Goal: Information Seeking & Learning: Learn about a topic

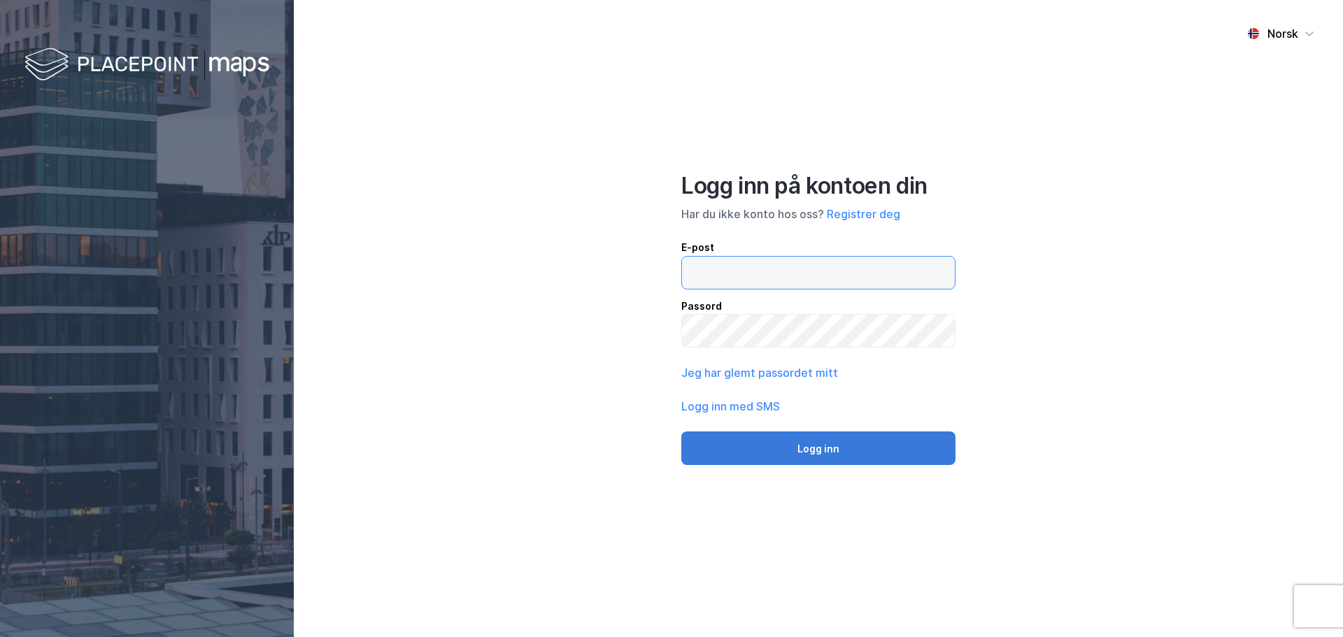
type input "[EMAIL_ADDRESS][DOMAIN_NAME]"
click at [811, 455] on button "Logg inn" at bounding box center [818, 448] width 274 height 34
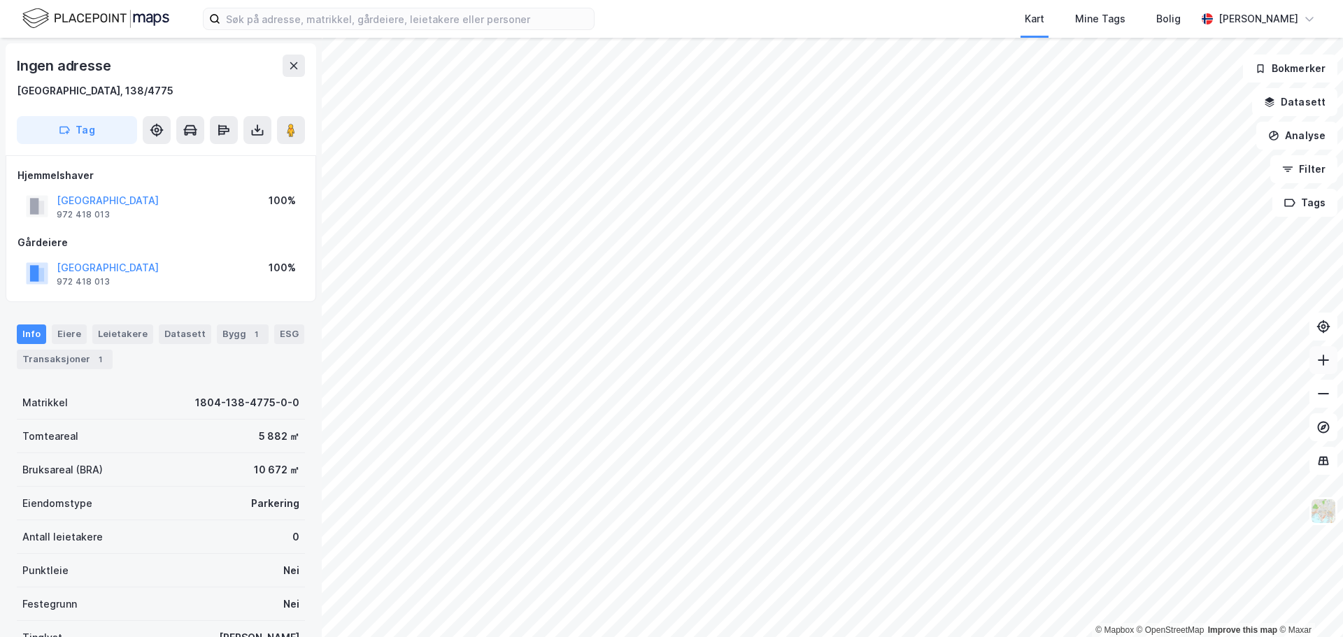
click at [1324, 366] on icon at bounding box center [1323, 360] width 14 height 14
click at [1322, 363] on icon at bounding box center [1323, 360] width 14 height 14
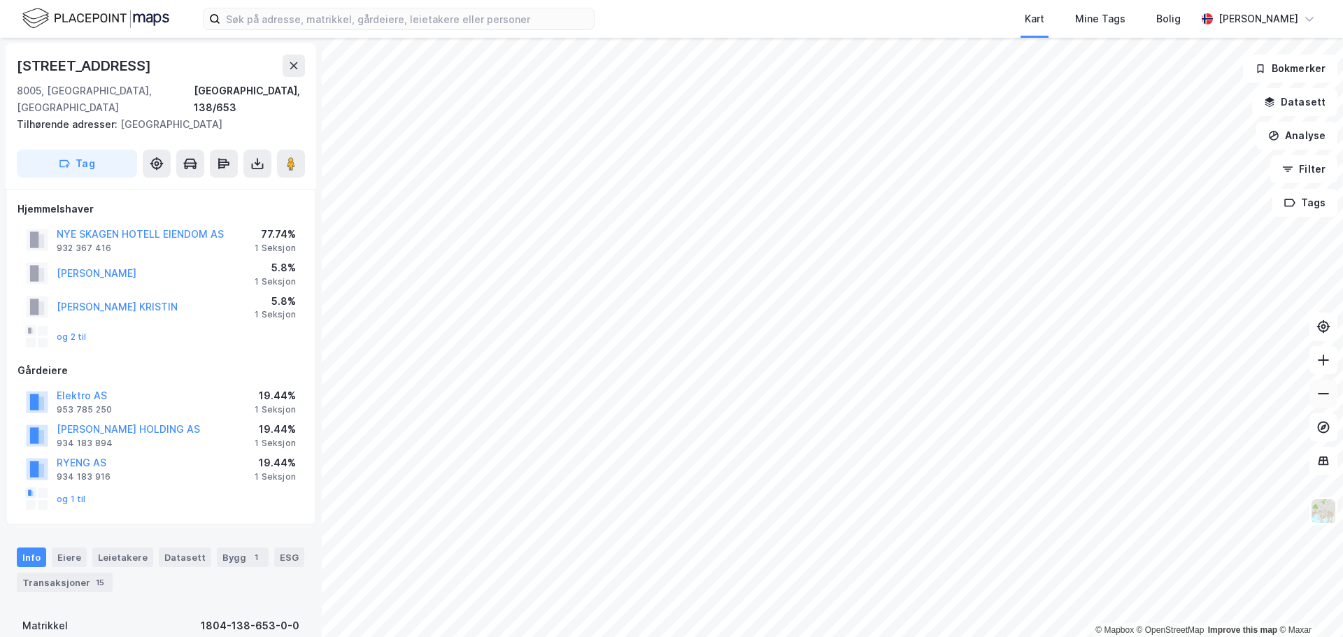
click at [1325, 395] on icon at bounding box center [1323, 394] width 14 height 14
click at [1143, 636] on html "Kart Mine Tags [PERSON_NAME] © Mapbox © OpenStreetMap Improve this map © [GEOGR…" at bounding box center [671, 318] width 1343 height 637
click at [883, 636] on html "Kart Mine Tags [PERSON_NAME] © Mapbox © OpenStreetMap Improve this map © [GEOGR…" at bounding box center [671, 318] width 1343 height 637
click at [291, 636] on html "Kart Mine Tags [PERSON_NAME] © Mapbox © OpenStreetMap Improve this map © [GEOGR…" at bounding box center [671, 318] width 1343 height 637
click at [269, 636] on html "Kart Mine Tags [PERSON_NAME] © Mapbox © OpenStreetMap Improve this map © [GEOGR…" at bounding box center [671, 318] width 1343 height 637
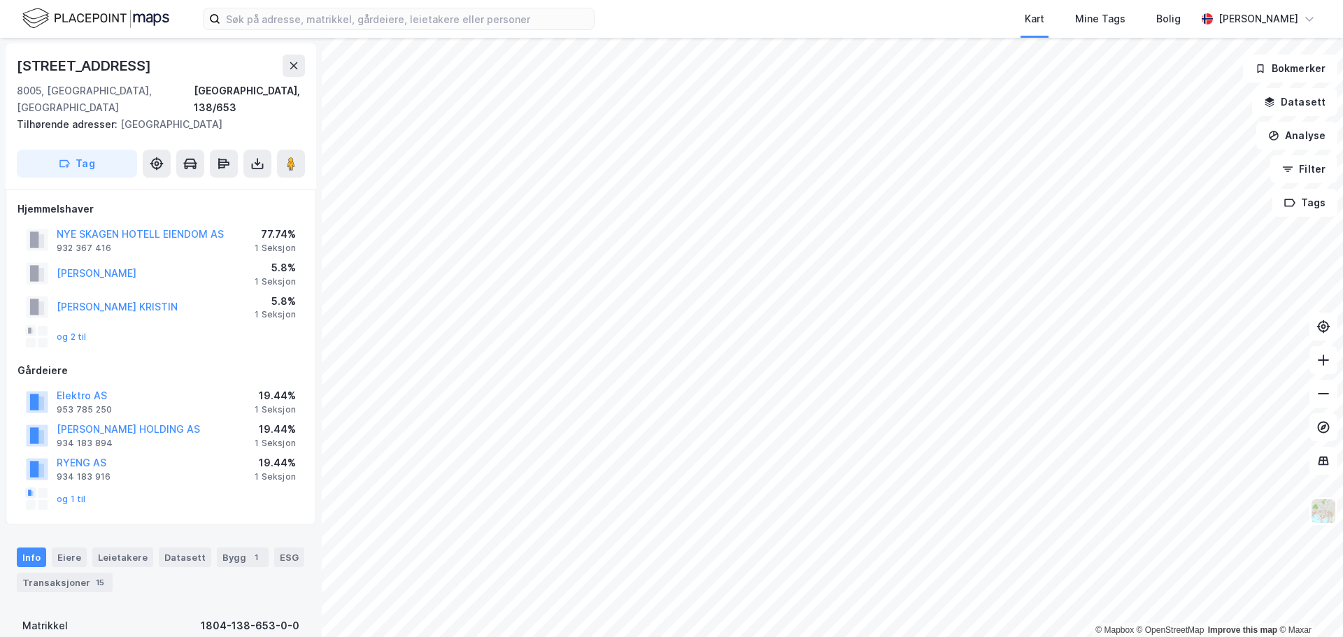
click at [595, 636] on html "Kart Mine Tags [PERSON_NAME] © Mapbox © OpenStreetMap Improve this map © [GEOGR…" at bounding box center [671, 318] width 1343 height 637
click at [729, 636] on html "Kart Mine Tags [PERSON_NAME] © Mapbox © OpenStreetMap Improve this map © [GEOGR…" at bounding box center [671, 318] width 1343 height 637
click at [858, 636] on html "Kart Mine Tags [PERSON_NAME] © Mapbox © OpenStreetMap Improve this map © [GEOGR…" at bounding box center [671, 318] width 1343 height 637
